Goal: Download file/media

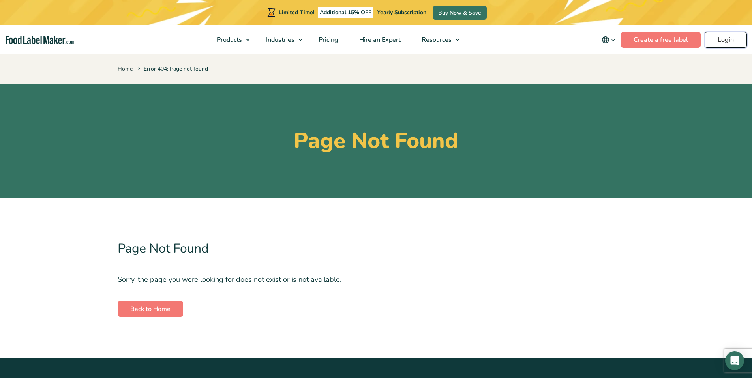
click at [726, 38] on link "Login" at bounding box center [726, 40] width 42 height 16
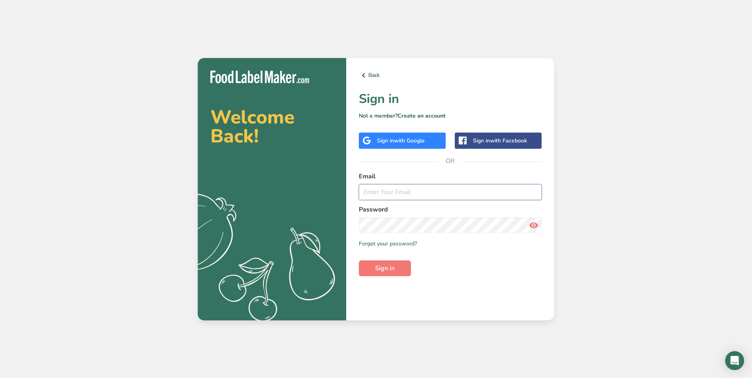
click at [416, 197] on input "email" at bounding box center [450, 192] width 183 height 16
click at [417, 194] on input "email" at bounding box center [450, 192] width 183 height 16
click at [359, 261] on button "Sign in" at bounding box center [385, 269] width 52 height 16
click at [326, 221] on section "Welcome Back! .a{fill:#f5f3ed;} Back Sign in Not a member? Create an account Si…" at bounding box center [376, 189] width 356 height 263
click at [359, 261] on button "Sign in" at bounding box center [385, 269] width 52 height 16
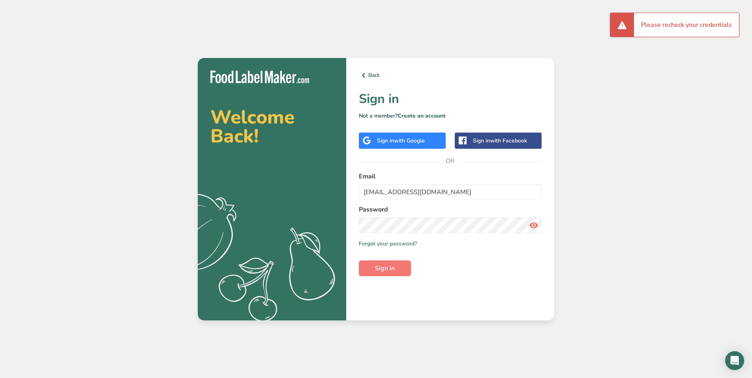
click at [533, 223] on icon at bounding box center [533, 225] width 9 height 14
click at [359, 261] on button "Sign in" at bounding box center [385, 269] width 52 height 16
drag, startPoint x: 378, startPoint y: 193, endPoint x: 352, endPoint y: 187, distance: 26.8
click at [356, 188] on div "Back Sign in Not a member? Create an account Sign in with Google Sign in with F…" at bounding box center [450, 189] width 208 height 263
type input "bradleyk@lioncubscookies.com"
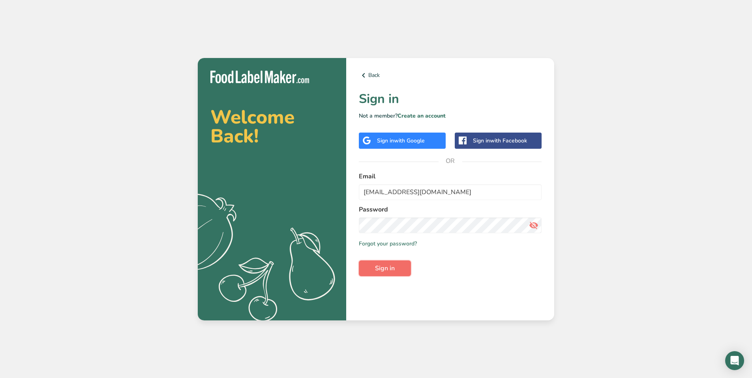
click at [372, 265] on button "Sign in" at bounding box center [385, 269] width 52 height 16
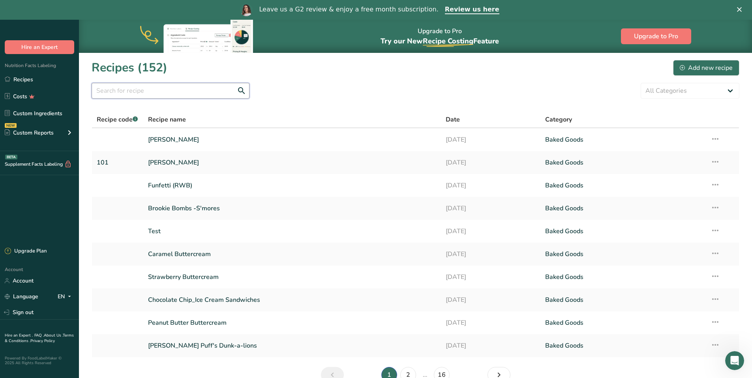
click at [165, 95] on input "text" at bounding box center [171, 91] width 158 height 16
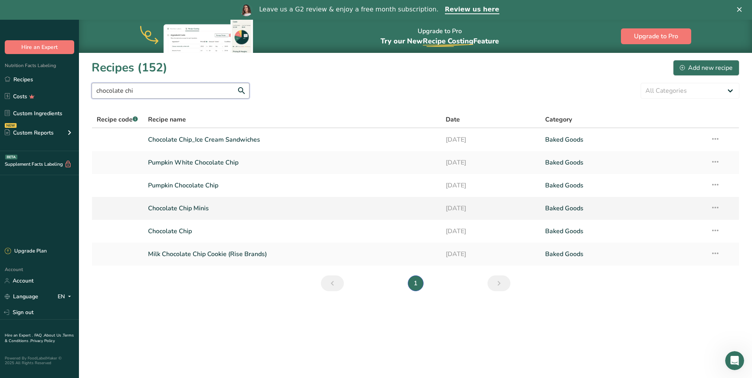
type input "chocolate chi"
click at [203, 209] on link "Chocolate Chip Minis" at bounding box center [292, 208] width 289 height 17
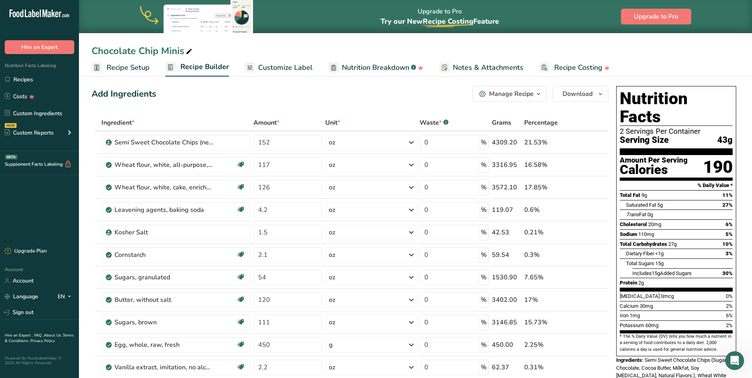
scroll to position [8, 0]
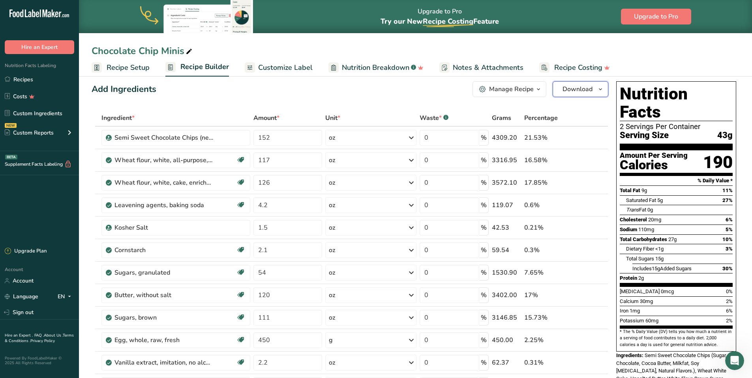
click at [576, 88] on span "Download" at bounding box center [578, 88] width 30 height 9
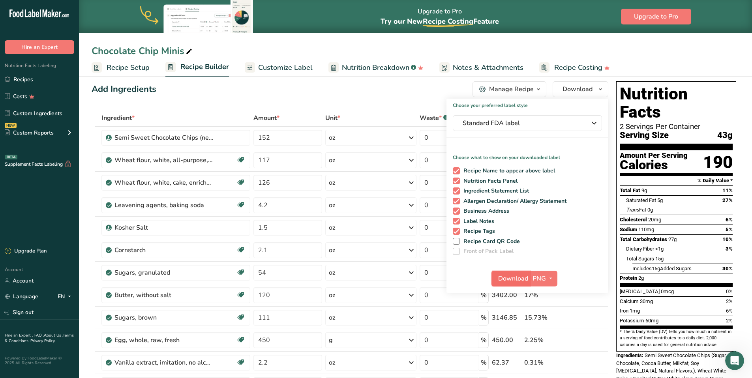
click at [527, 278] on span "Download" at bounding box center [513, 278] width 30 height 9
click at [190, 49] on icon at bounding box center [189, 51] width 7 height 11
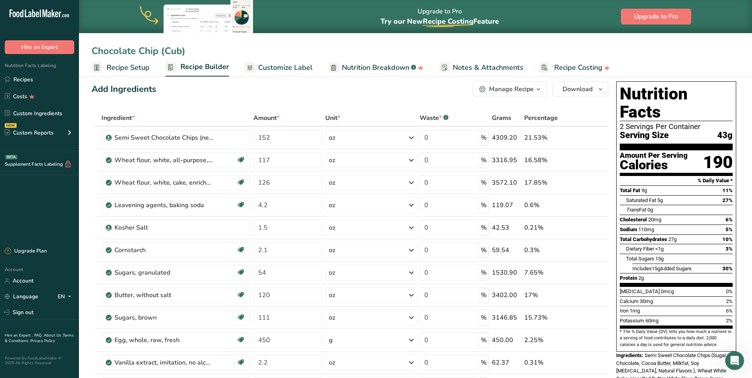
click at [666, 58] on input "Chocolate Chip (Cub)" at bounding box center [416, 51] width 648 height 14
type input "Chocolate Chip (Cub)"
click at [594, 88] on button "Download" at bounding box center [581, 89] width 56 height 16
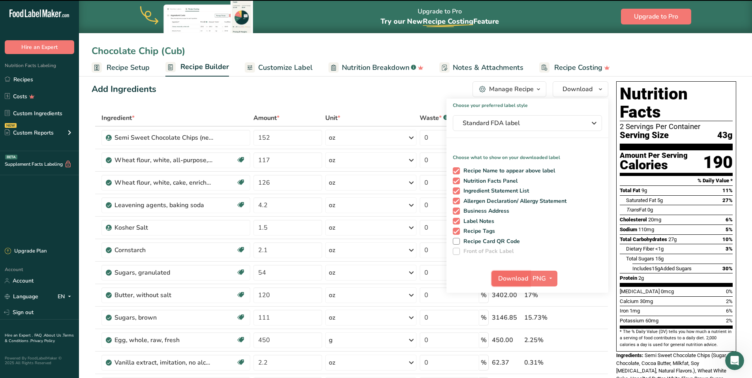
click at [528, 277] on span "Download" at bounding box center [513, 278] width 30 height 9
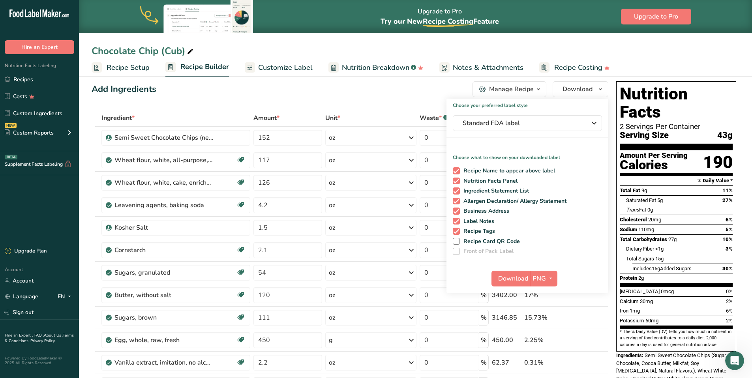
click at [375, 92] on div "Add Ingredients Manage Recipe Delete Recipe Duplicate Recipe Scale Recipe Save …" at bounding box center [350, 89] width 517 height 16
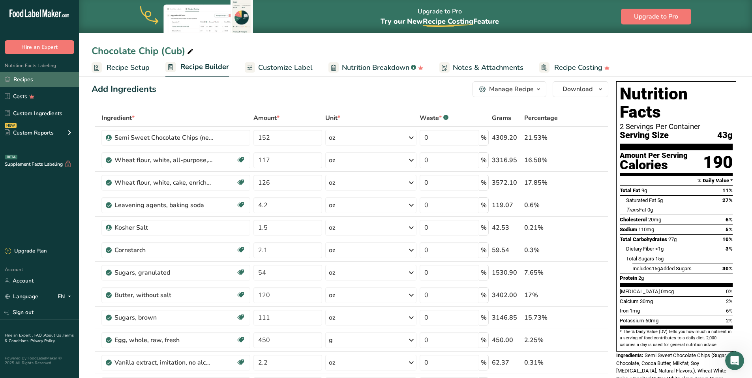
click at [33, 80] on link "Recipes" at bounding box center [39, 79] width 79 height 15
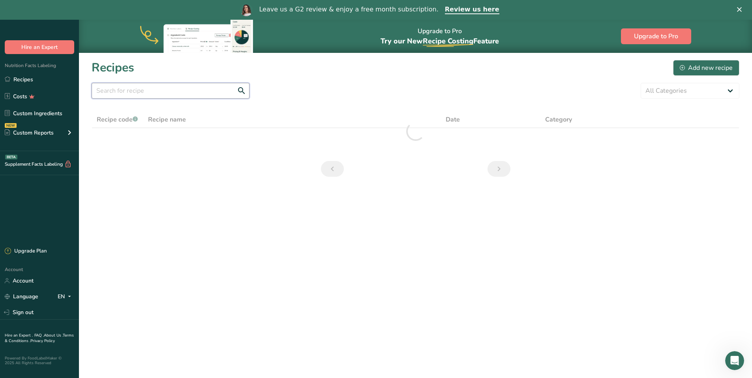
click at [172, 94] on input "text" at bounding box center [171, 91] width 158 height 16
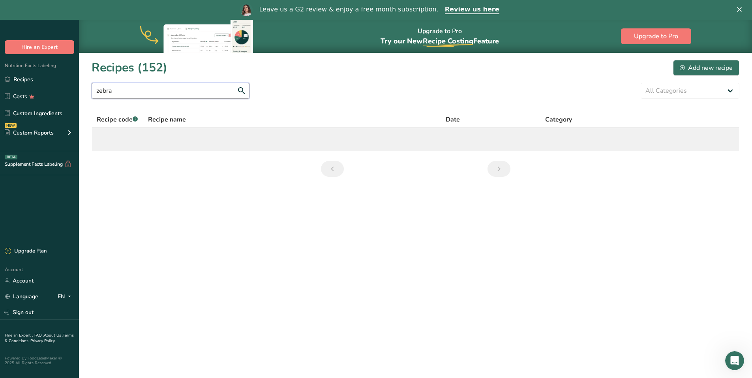
type input "zebra"
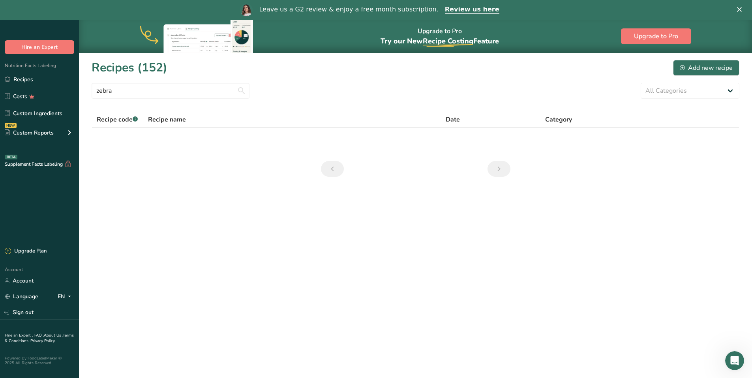
click at [283, 168] on section "Recipes (152) Add new recipe zebra All Categories Baked Goods Beverages Confect…" at bounding box center [415, 121] width 673 height 137
